Goal: Task Accomplishment & Management: Manage account settings

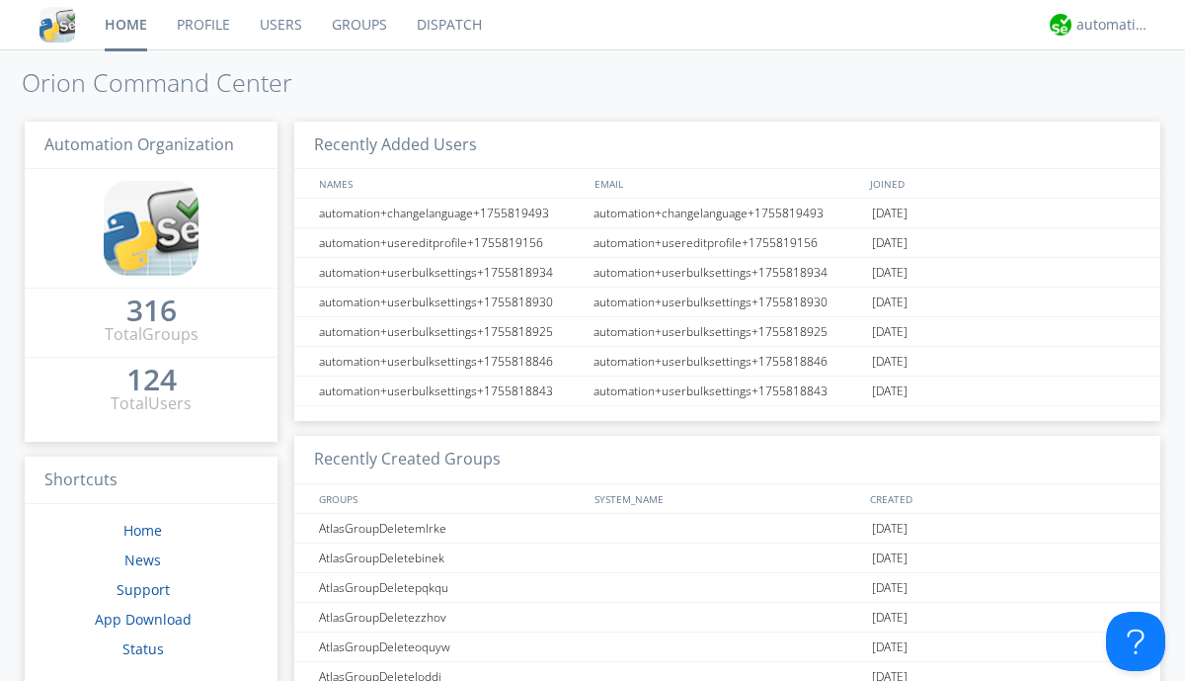
click at [280, 25] on link "Users" at bounding box center [281, 24] width 72 height 49
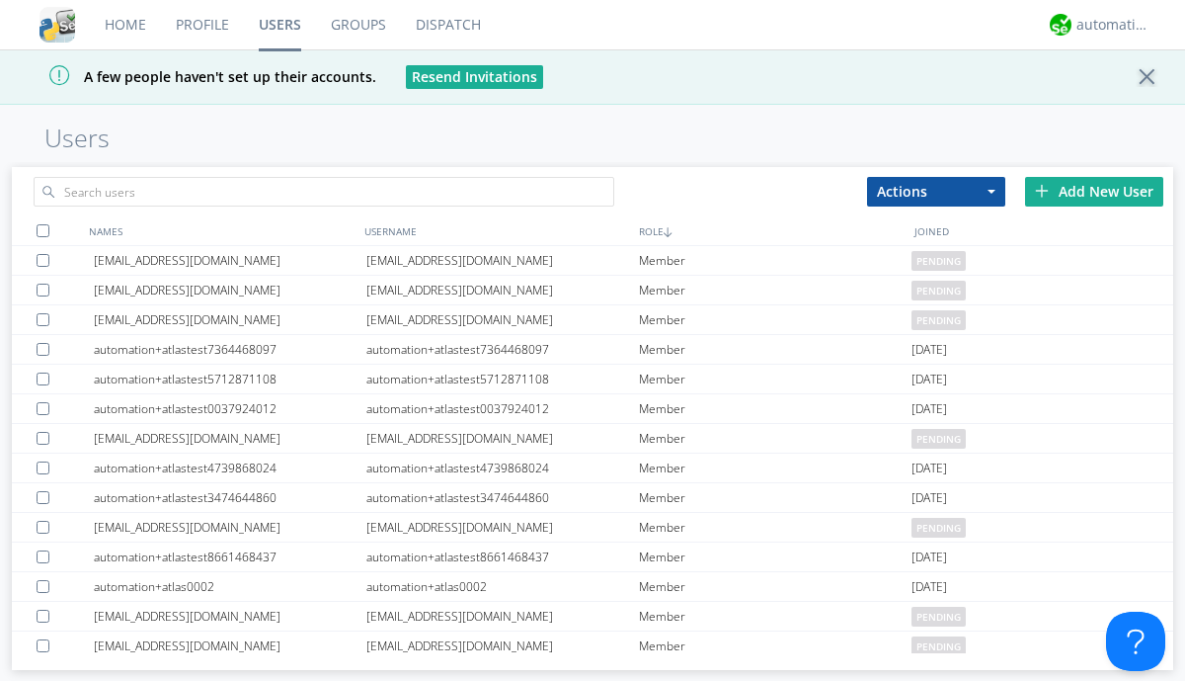
click at [1095, 191] on div "Add New User" at bounding box center [1094, 192] width 138 height 30
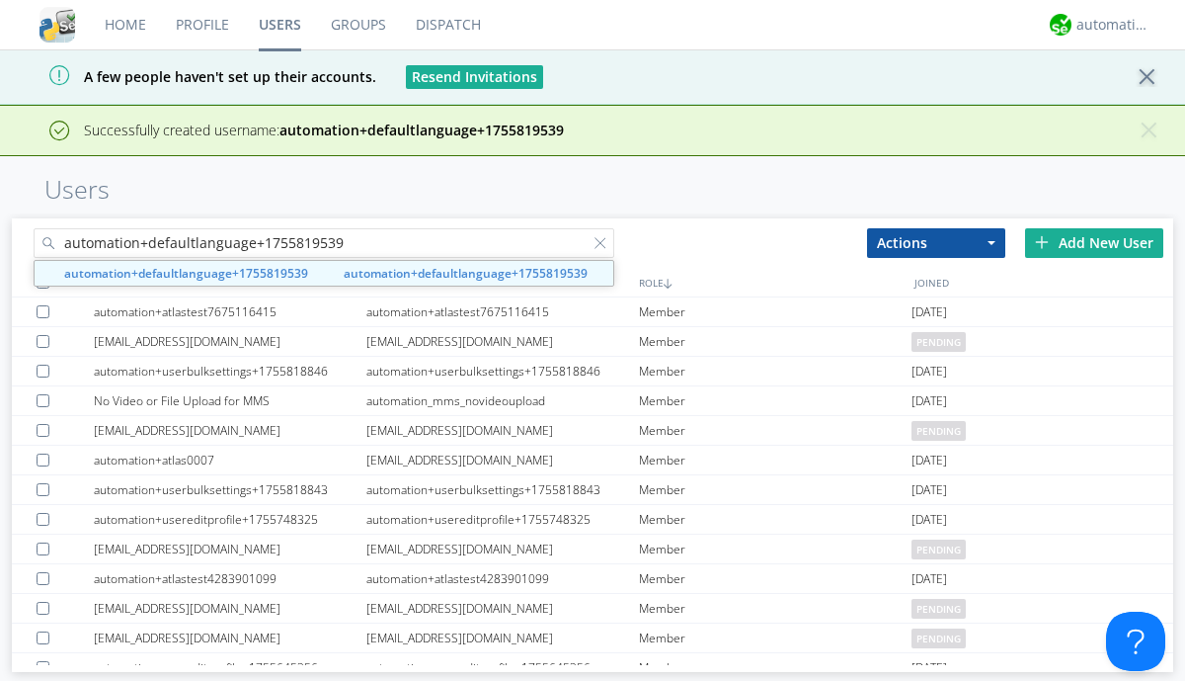
type input "automation+defaultlanguage+1755819539"
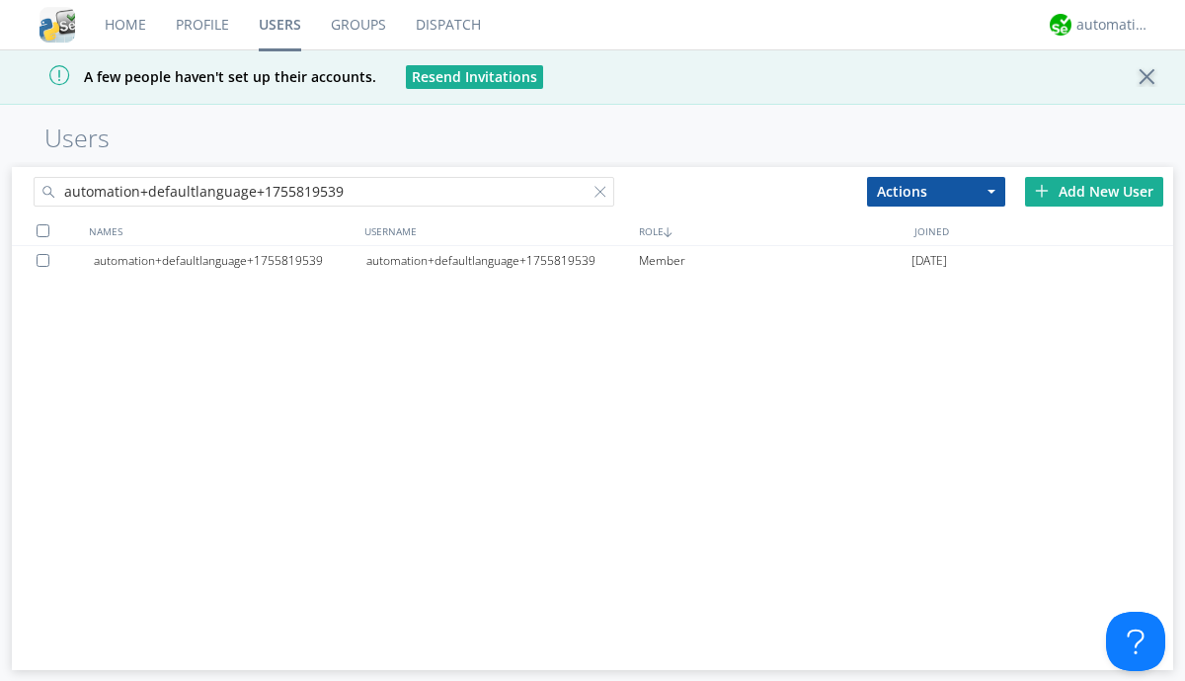
click at [502, 260] on div "automation+defaultlanguage+1755819539" at bounding box center [502, 261] width 273 height 30
click at [595, 195] on div at bounding box center [605, 196] width 20 height 20
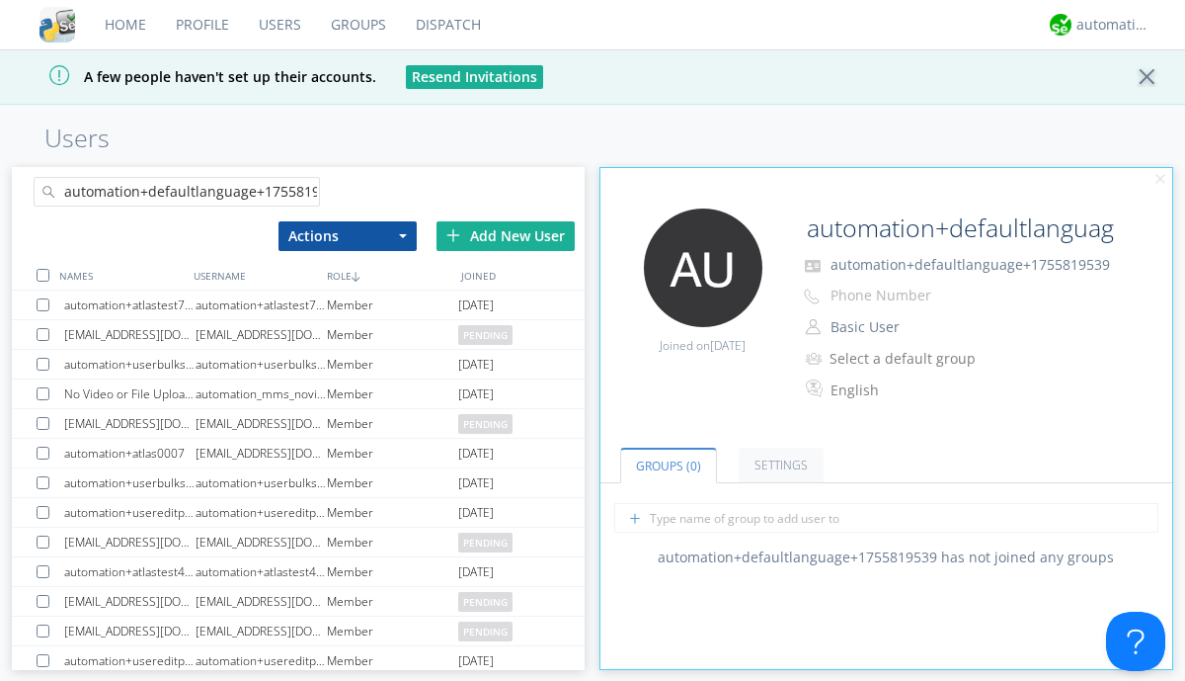
scroll to position [0, 21]
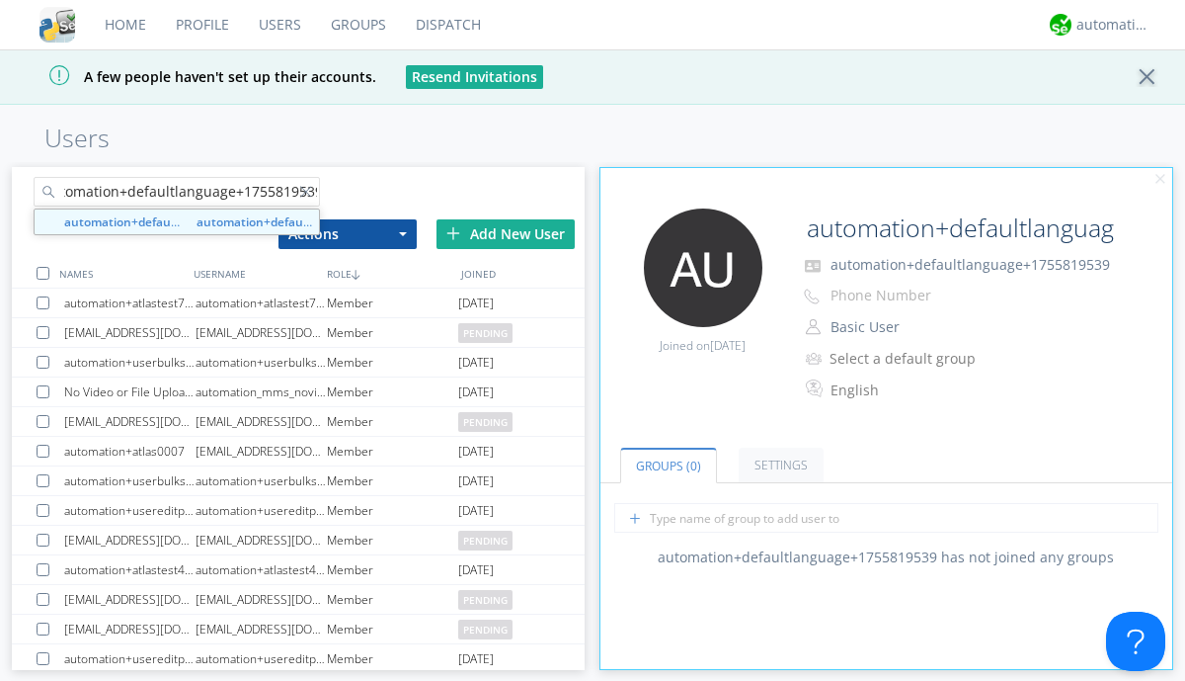
type input "automation+defaultlanguage+1755819539"
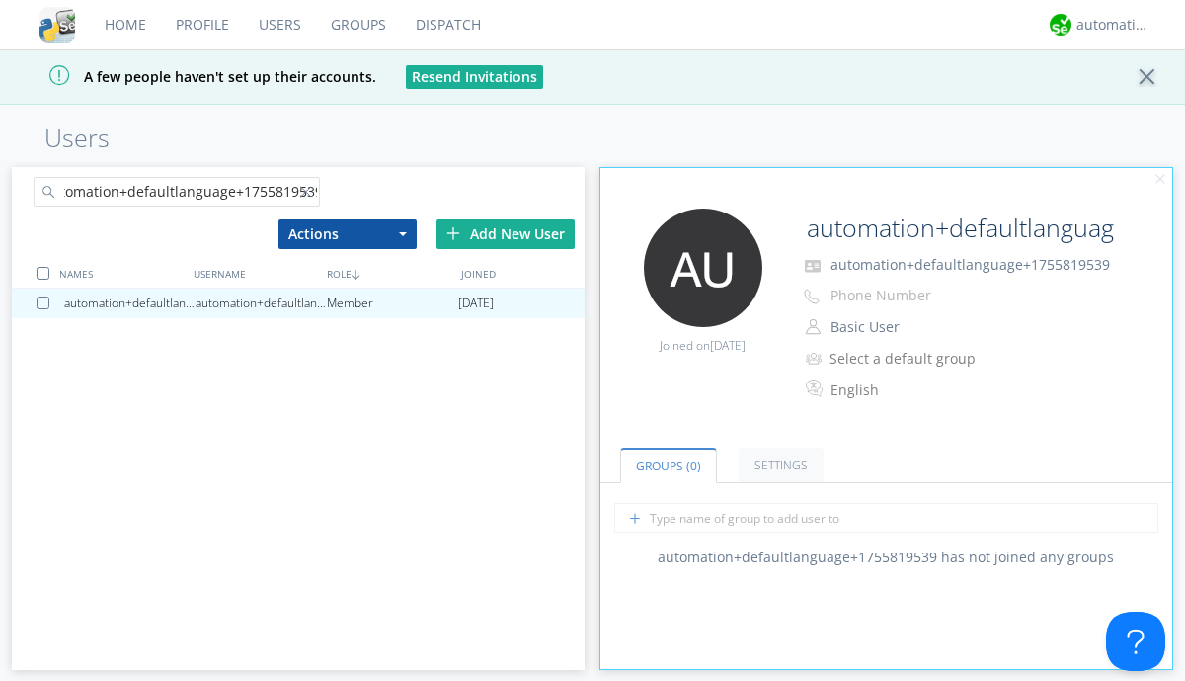
click at [46, 301] on div at bounding box center [47, 302] width 20 height 13
click at [347, 233] on button "Actions" at bounding box center [348, 234] width 138 height 30
click at [0, 0] on link "Delete User" at bounding box center [0, 0] width 0 height 0
